Goal: Communication & Community: Answer question/provide support

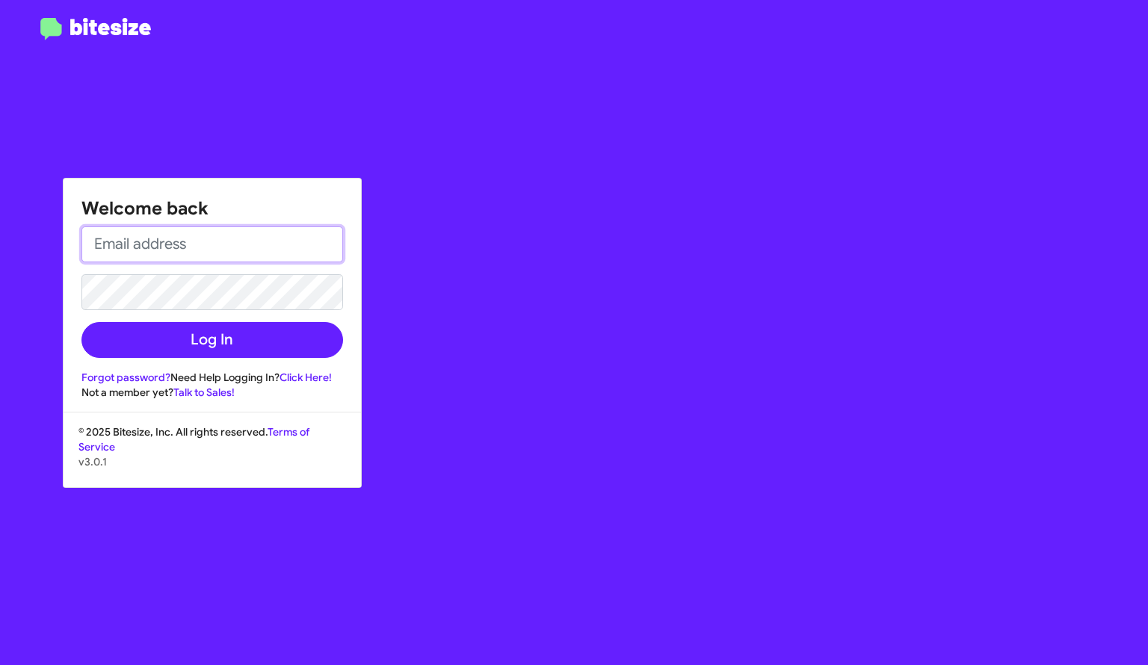
type input "[EMAIL_ADDRESS][DOMAIN_NAME]"
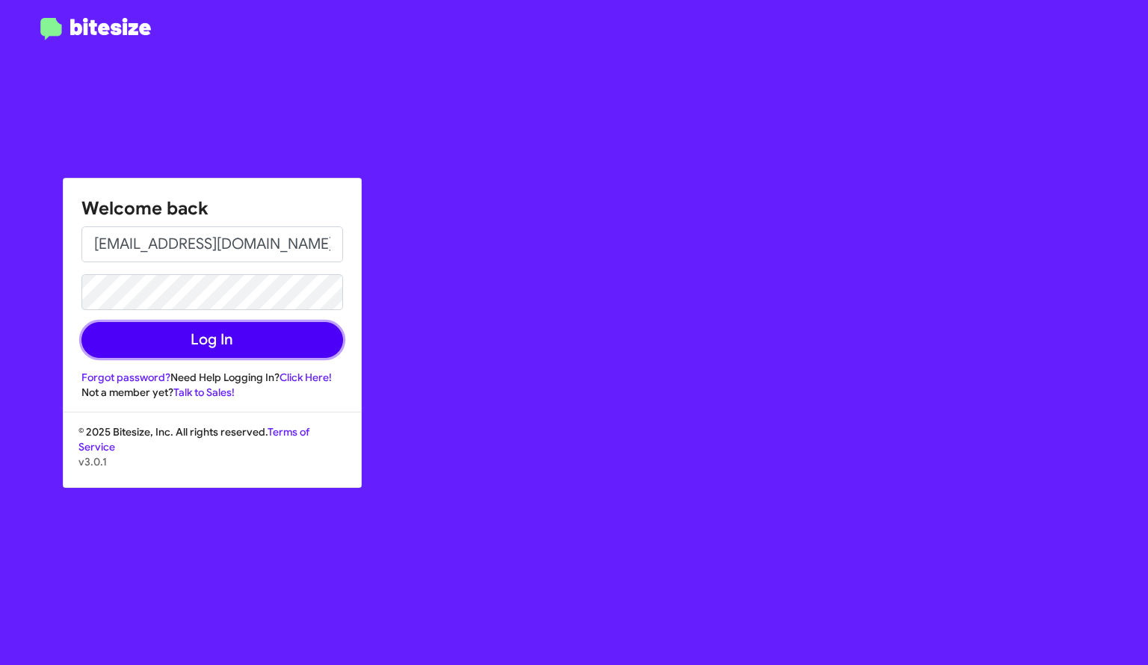
click at [185, 324] on button "Log In" at bounding box center [212, 340] width 262 height 36
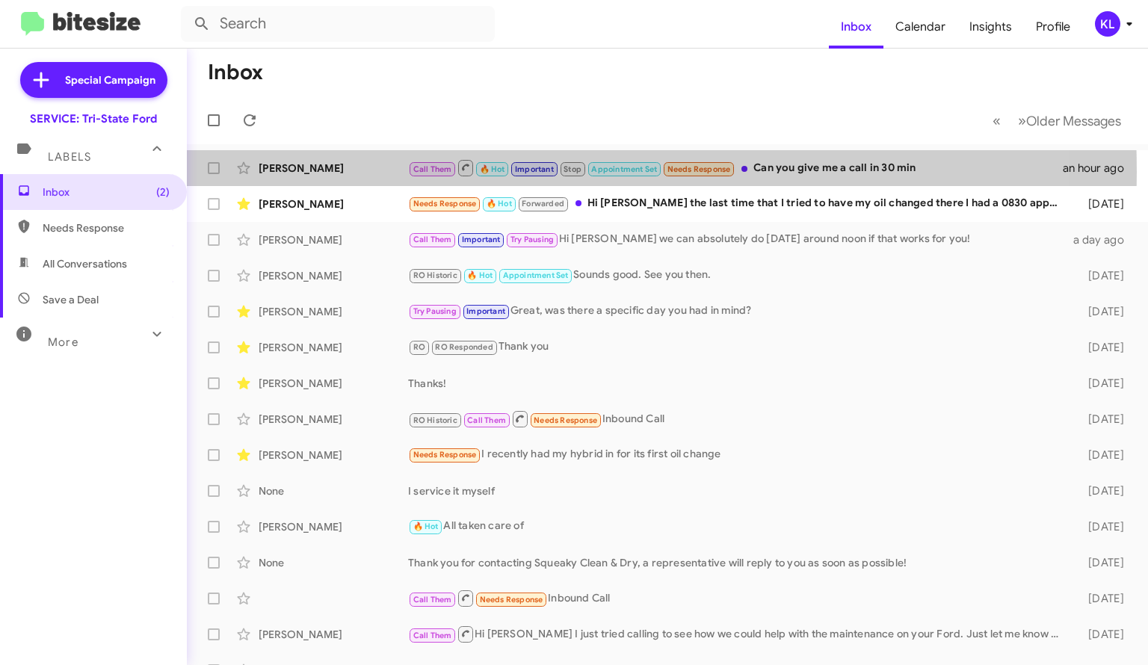
click at [343, 172] on div "[PERSON_NAME]" at bounding box center [334, 168] width 150 height 15
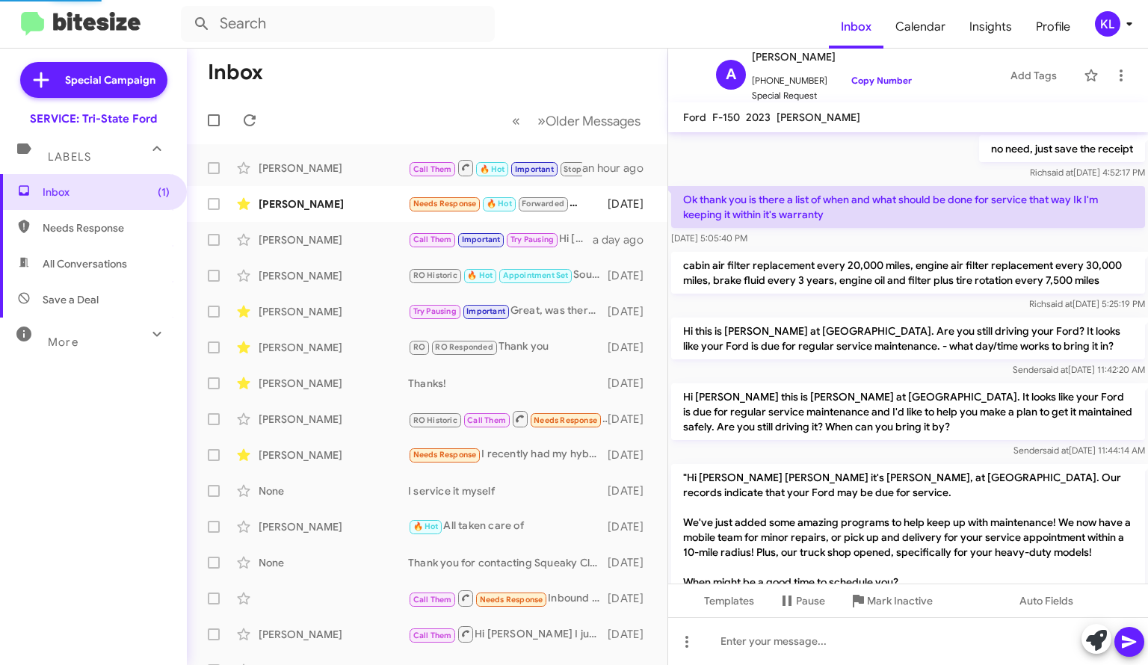
scroll to position [960, 0]
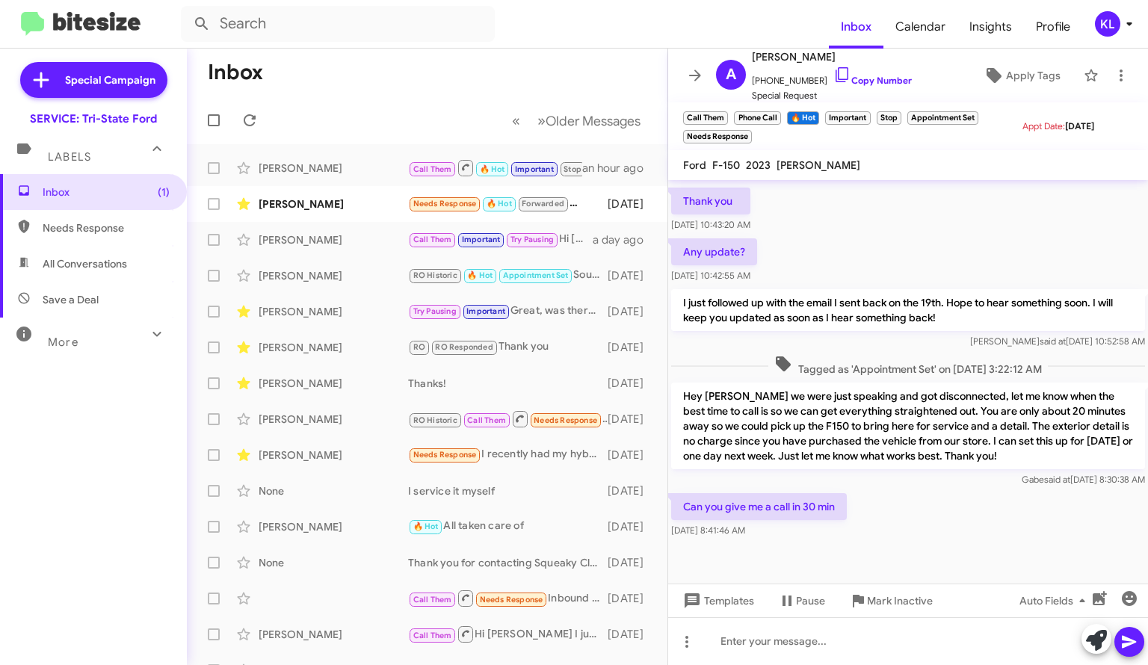
click at [348, 216] on div "[PERSON_NAME] Needs Response 🔥 Hot Forwarded Hi [PERSON_NAME] the last time tha…" at bounding box center [427, 204] width 457 height 30
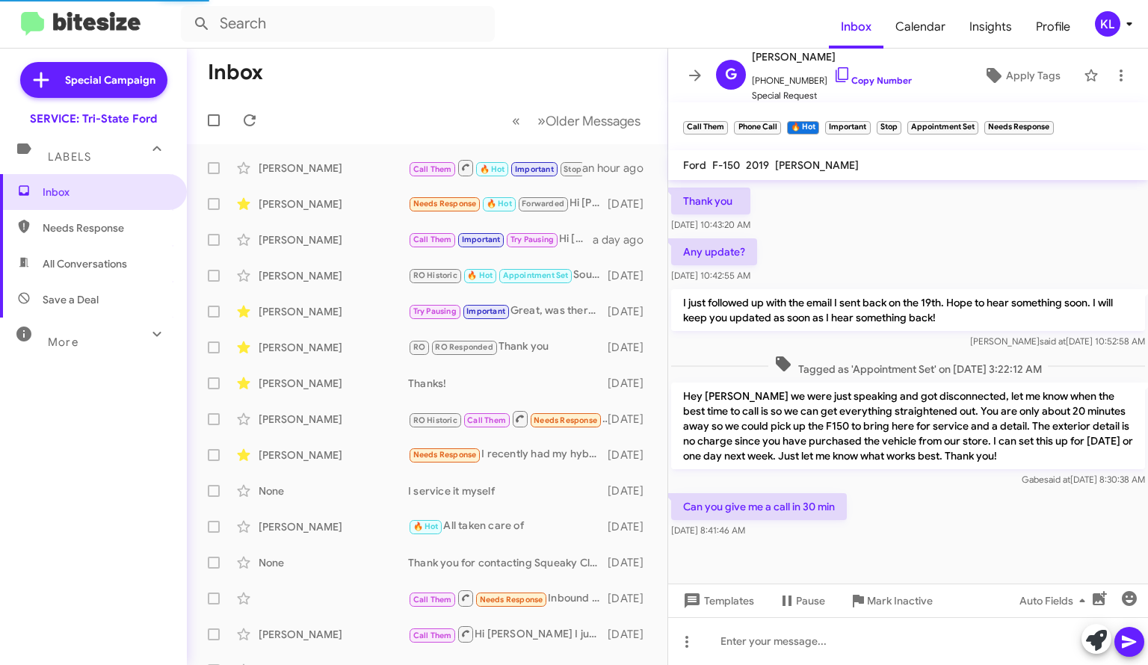
scroll to position [1474, 0]
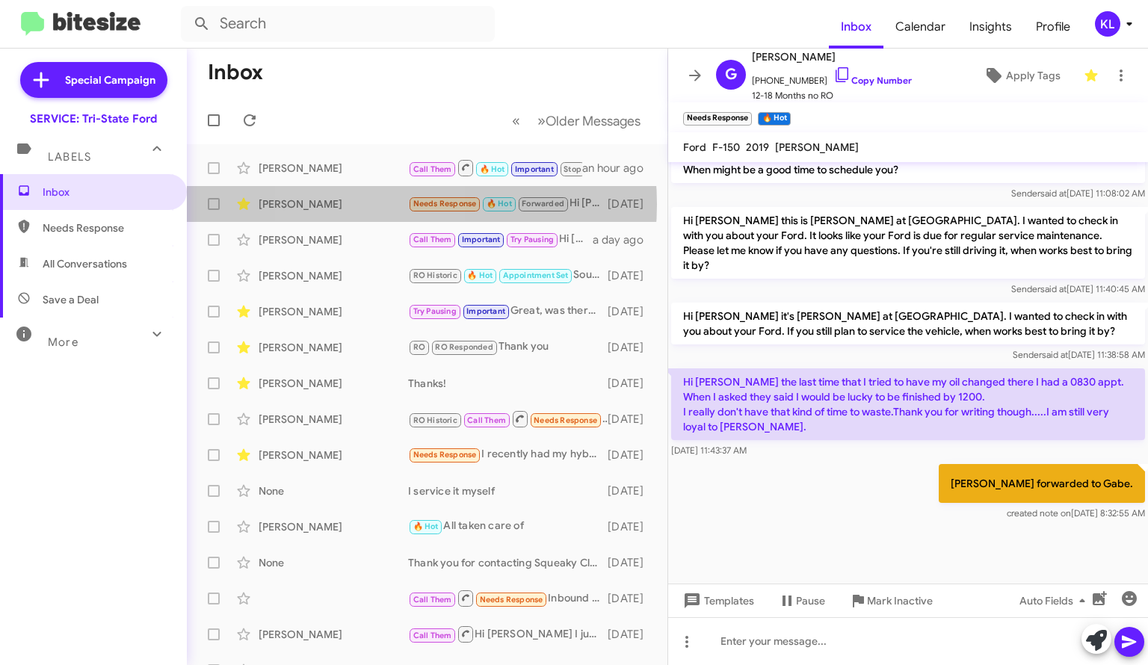
click at [371, 204] on div "[PERSON_NAME]" at bounding box center [334, 204] width 150 height 15
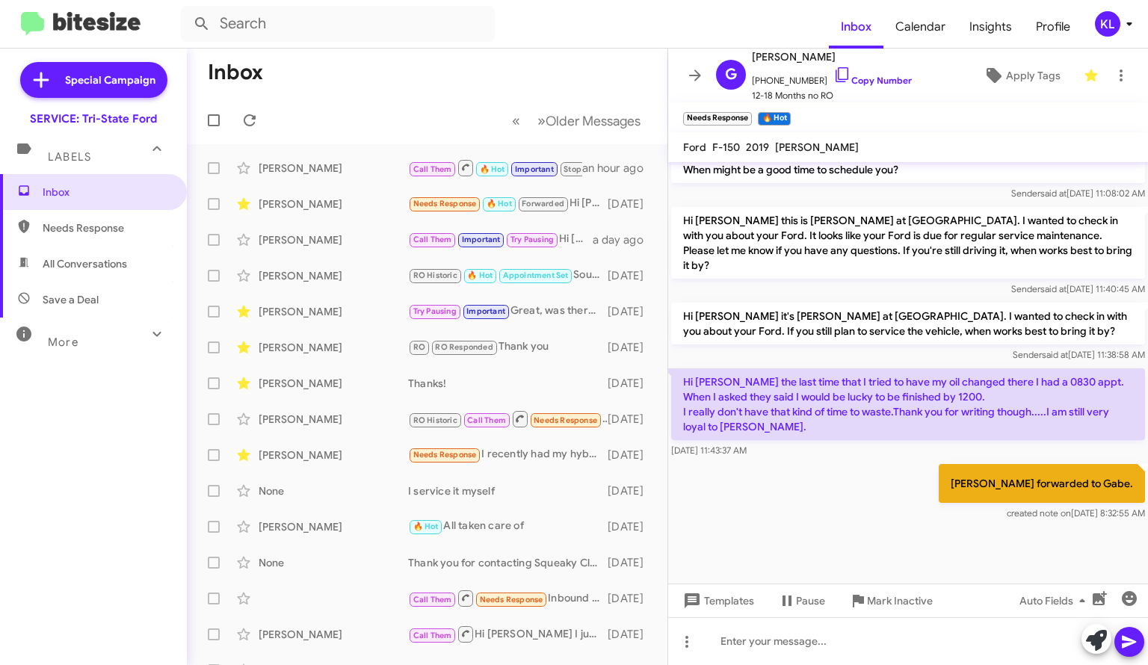
click at [362, 182] on div "[PERSON_NAME] Call Them 🔥 Hot Important Stop Appointment Set Needs Response Can…" at bounding box center [427, 168] width 457 height 30
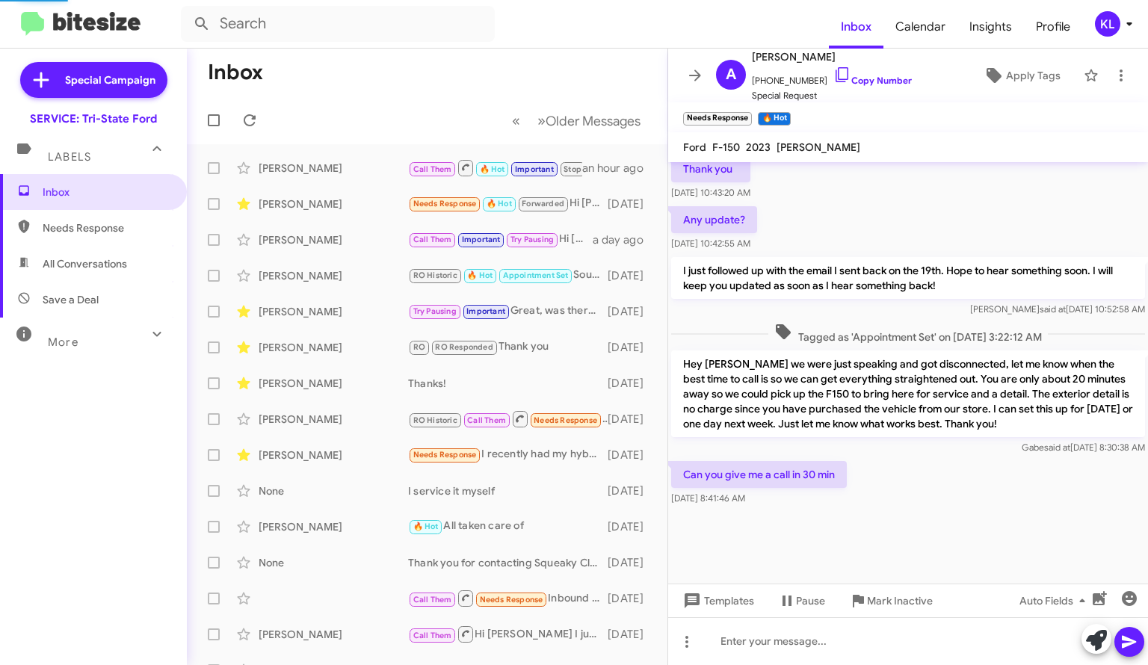
scroll to position [1008, 0]
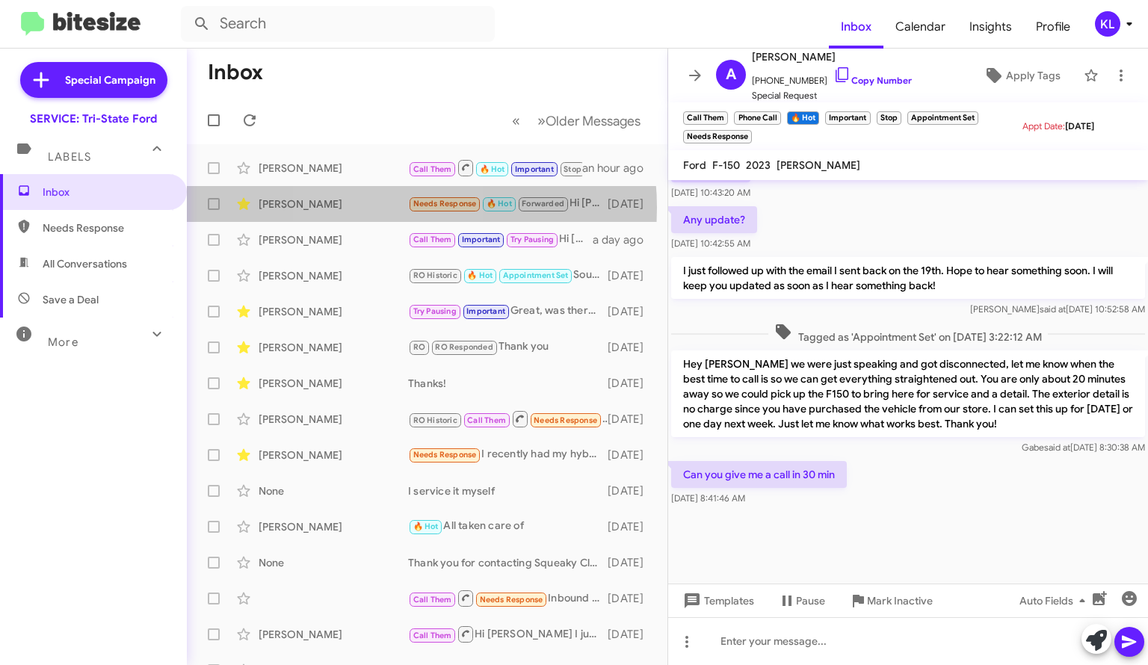
click at [380, 208] on div "[PERSON_NAME]" at bounding box center [334, 204] width 150 height 15
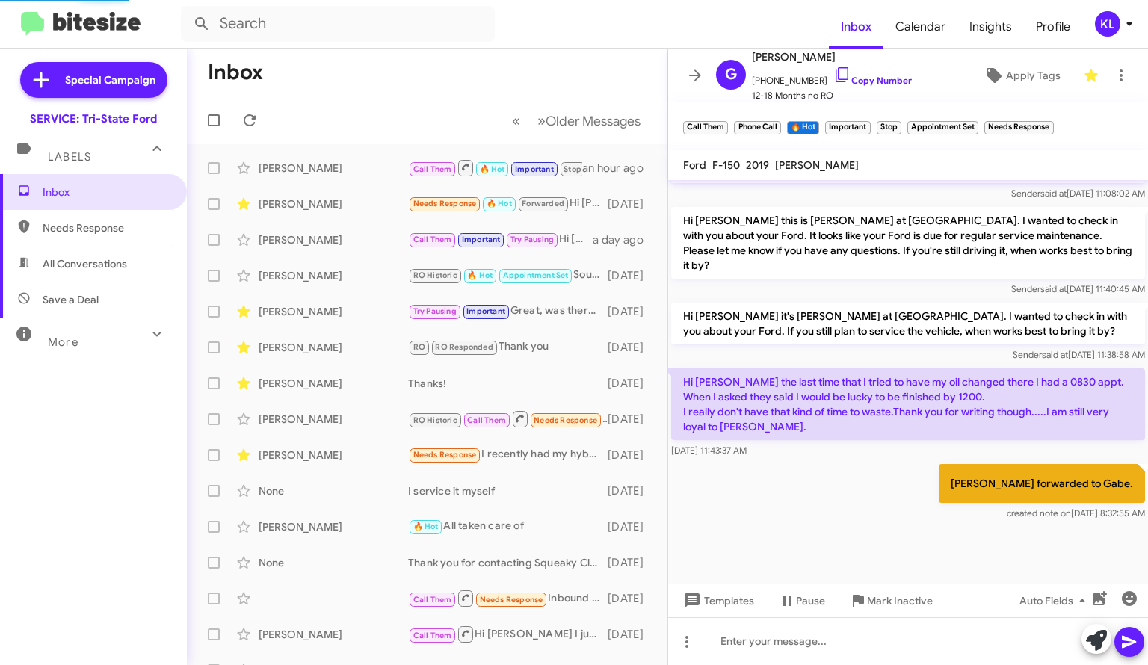
scroll to position [1474, 0]
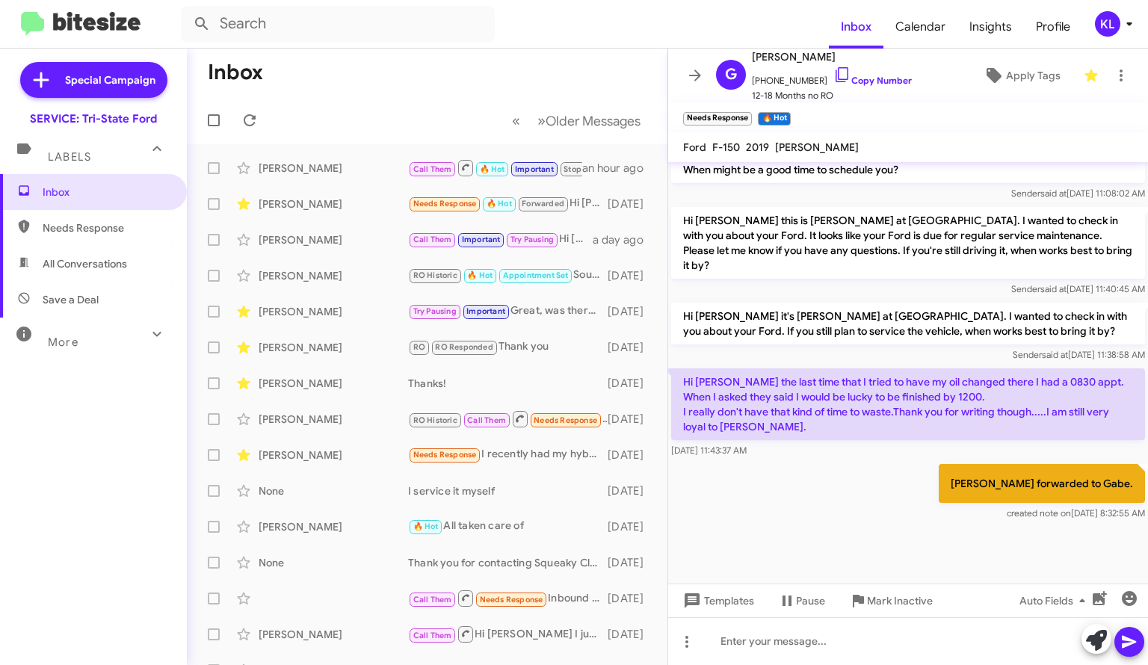
click at [336, 176] on div "[PERSON_NAME] Call Them 🔥 Hot Important Stop Appointment Set Needs Response Can…" at bounding box center [427, 168] width 457 height 30
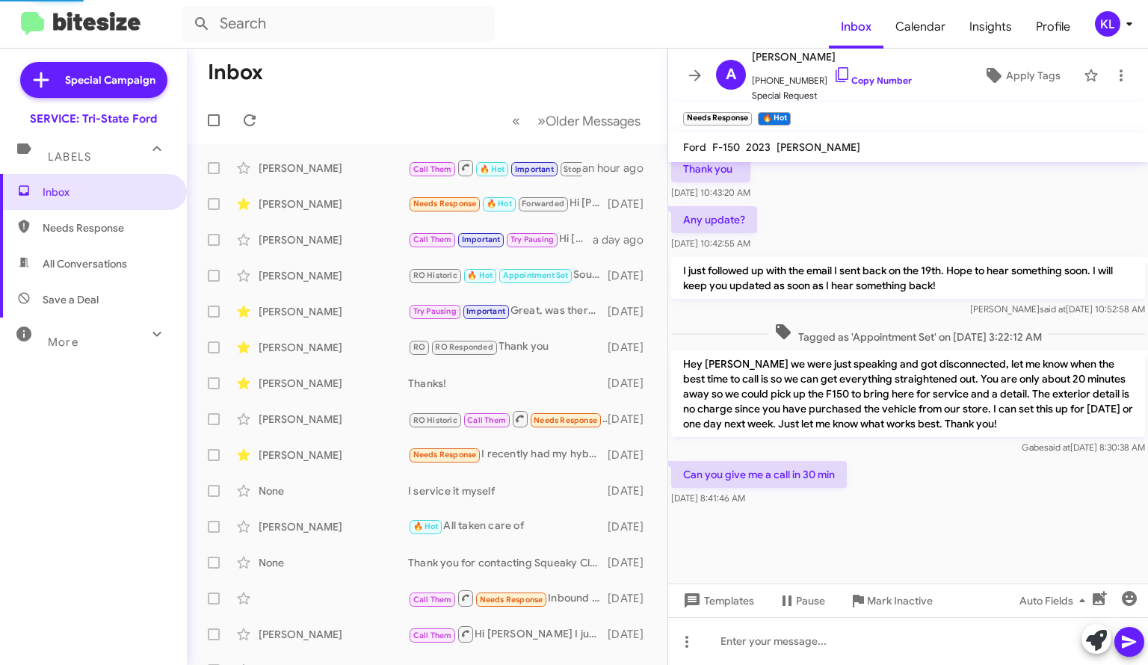
scroll to position [1008, 0]
